Goal: Find specific page/section: Find specific page/section

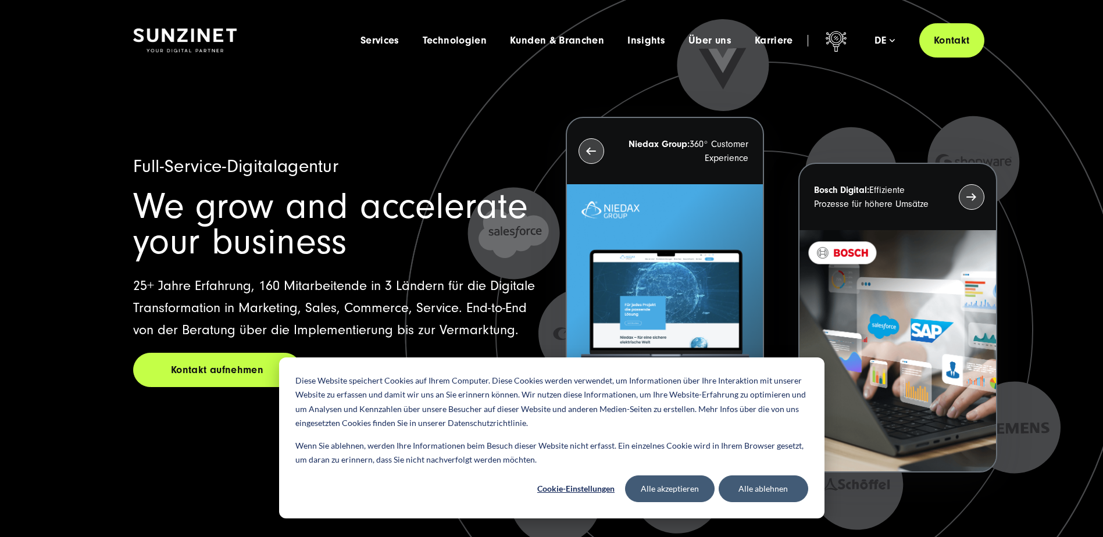
click at [781, 44] on span "Karriere" at bounding box center [774, 41] width 38 height 12
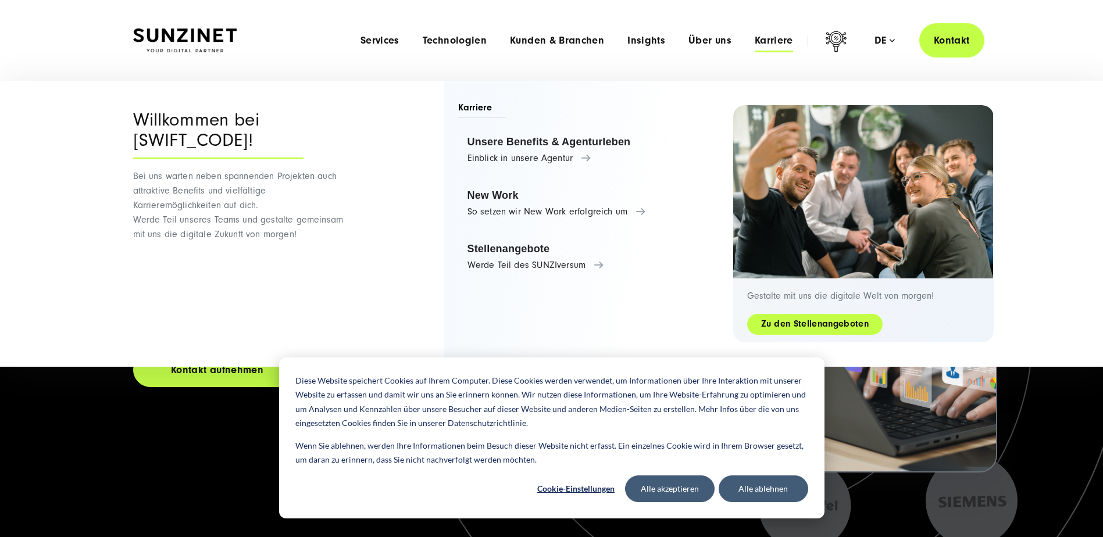
click at [806, 325] on link "Zu den Stellenangeboten" at bounding box center [814, 323] width 135 height 13
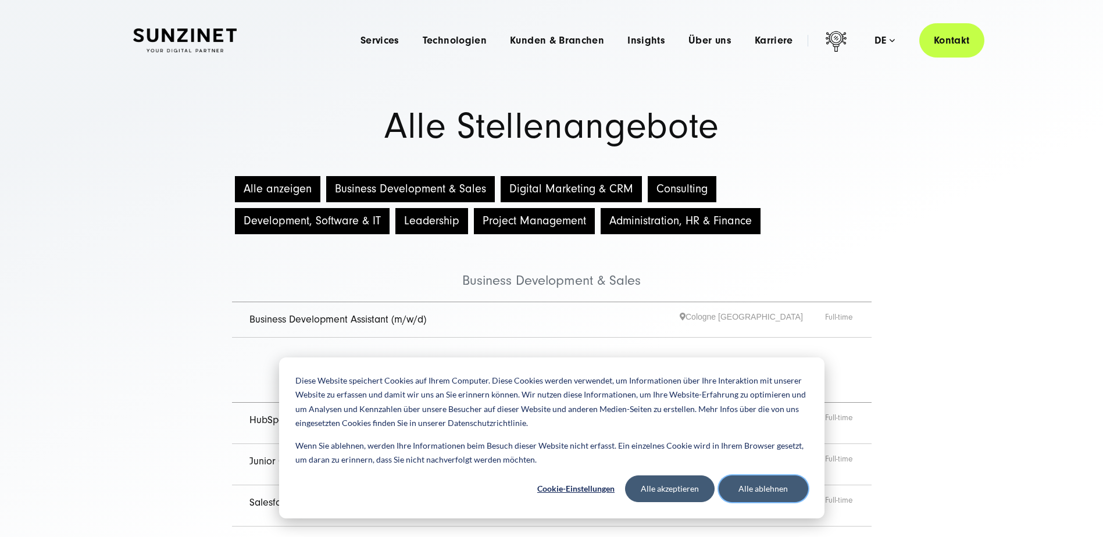
click at [784, 492] on button "Alle ablehnen" at bounding box center [764, 489] width 90 height 27
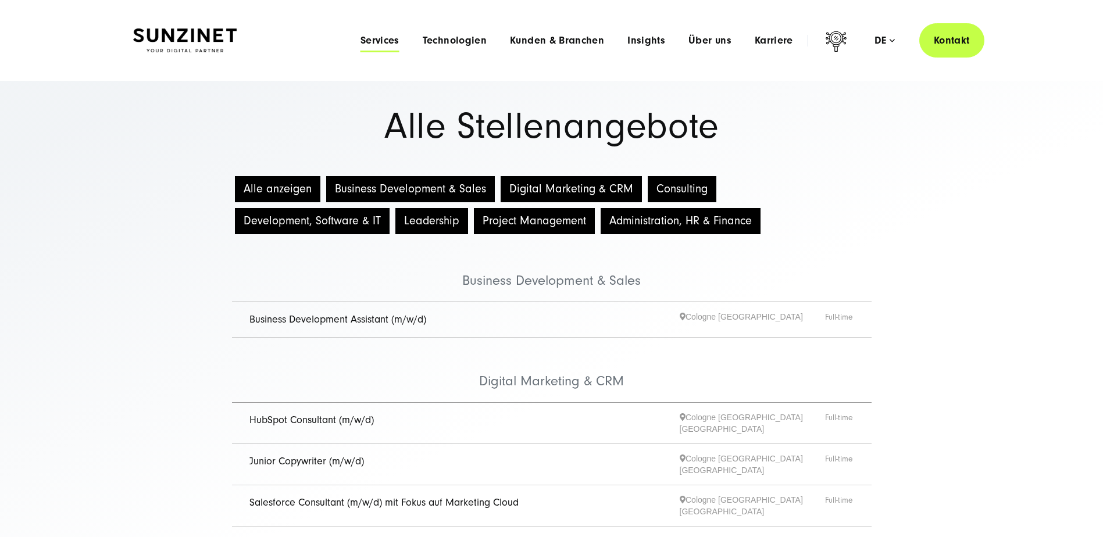
click at [377, 35] on span "Services" at bounding box center [379, 41] width 39 height 12
